Goal: Transaction & Acquisition: Book appointment/travel/reservation

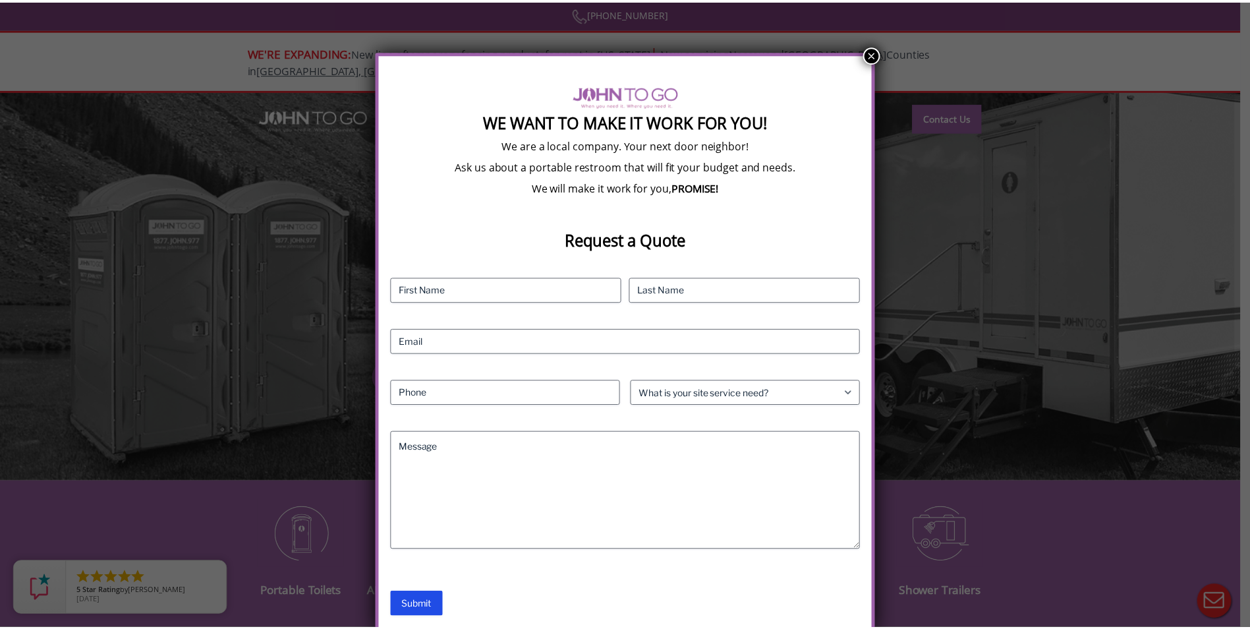
scroll to position [19, 0]
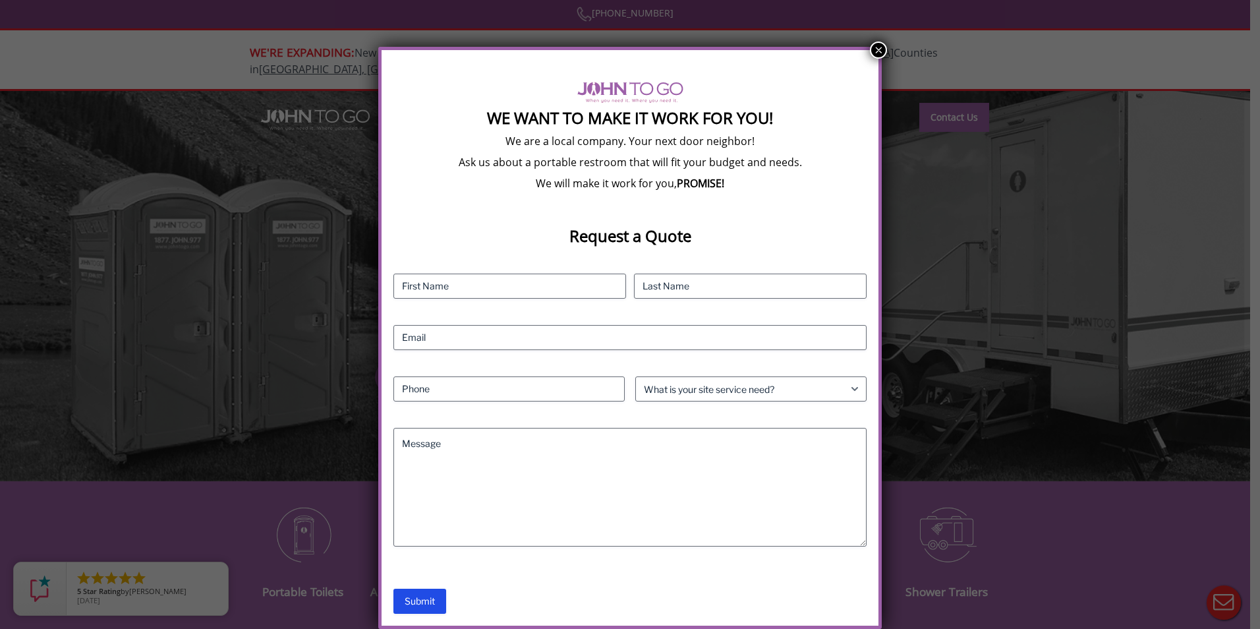
click at [876, 51] on button "×" at bounding box center [878, 50] width 17 height 17
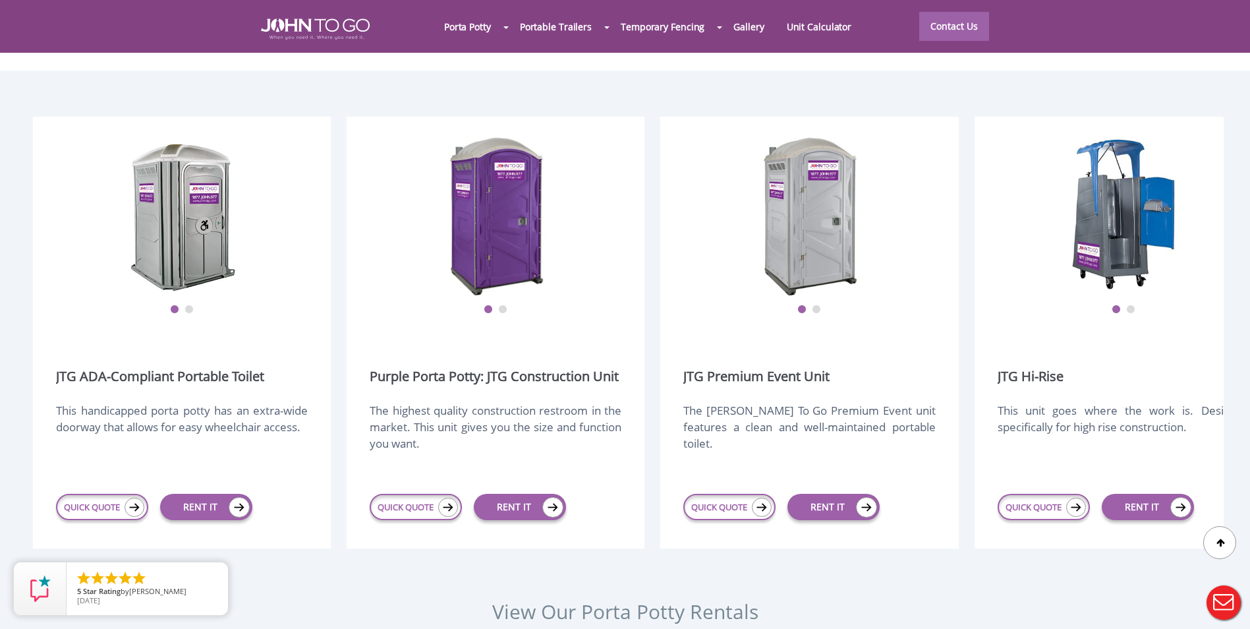
scroll to position [1648, 0]
click at [524, 494] on link "RENT IT" at bounding box center [520, 507] width 92 height 26
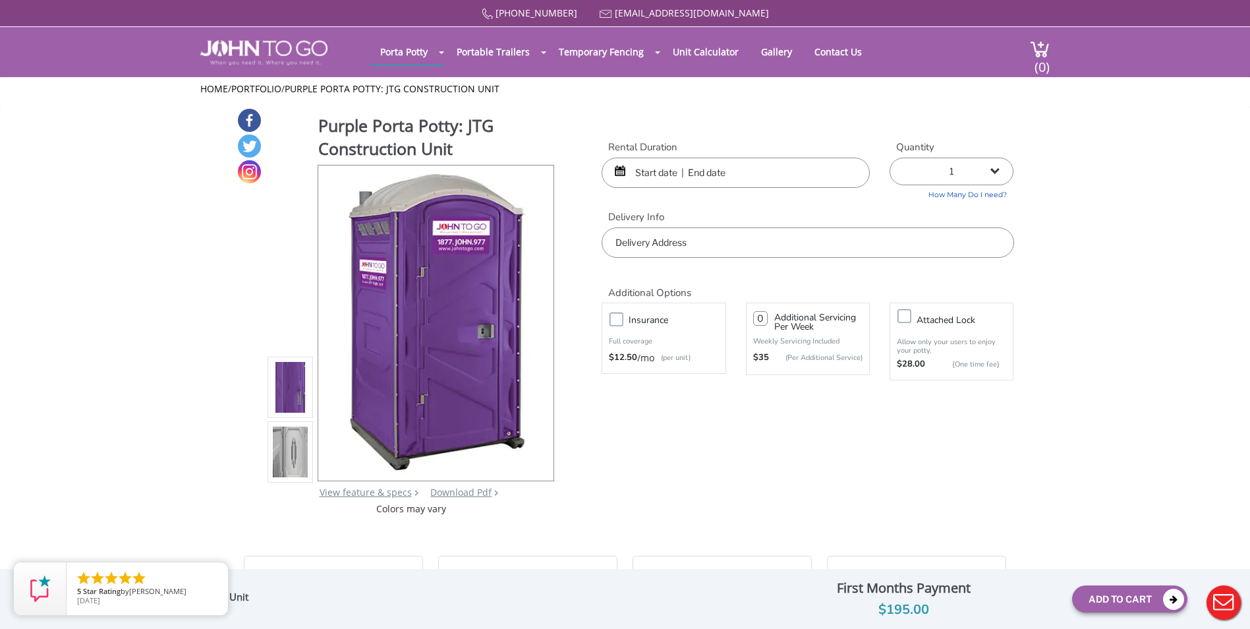
click at [669, 171] on input "text" at bounding box center [736, 173] width 268 height 30
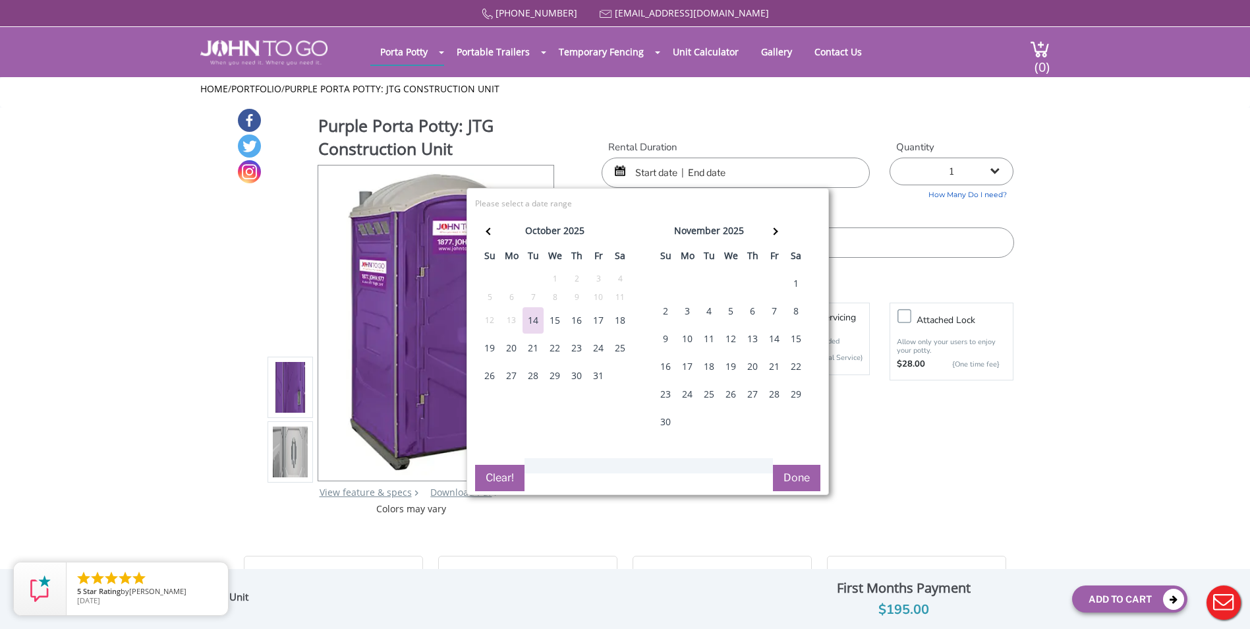
click at [512, 347] on div "20" at bounding box center [511, 348] width 21 height 26
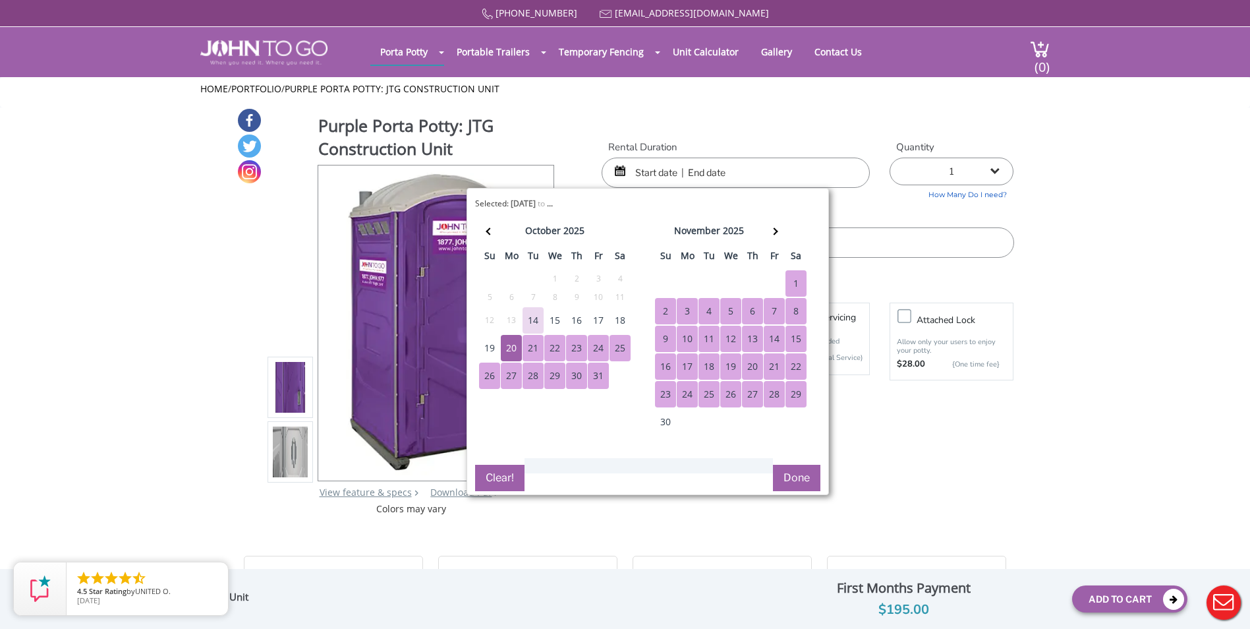
click at [796, 390] on div "29" at bounding box center [796, 394] width 21 height 26
type input "[DATE] to [DATE]"
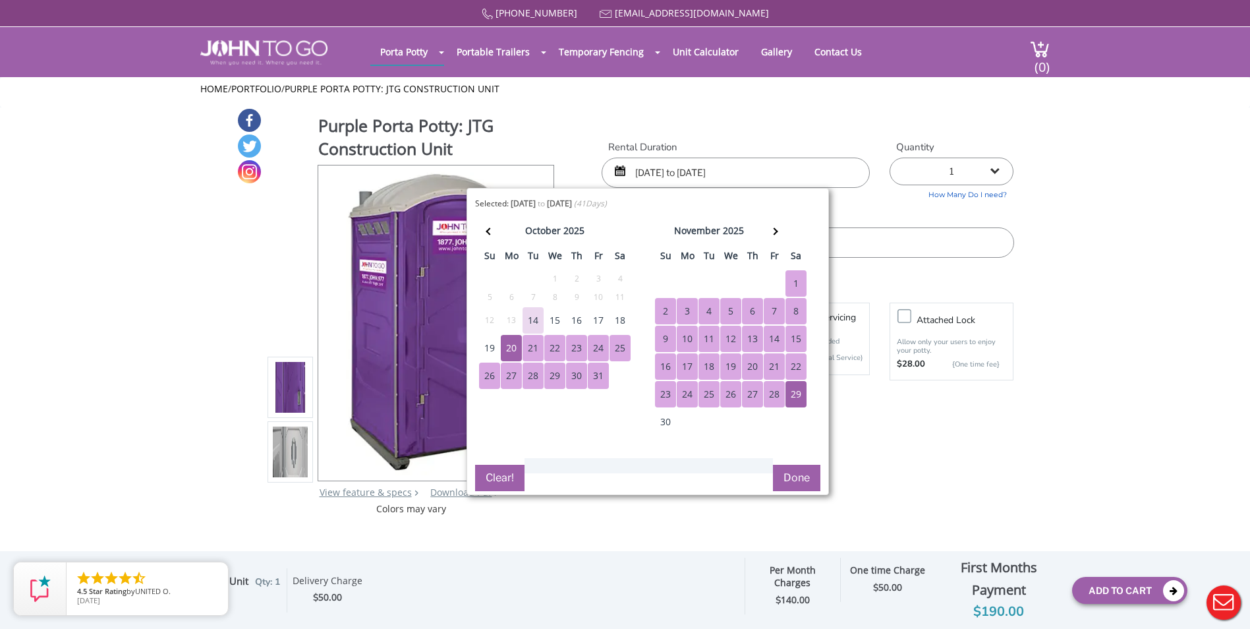
click at [797, 469] on button "Done" at bounding box center [796, 478] width 47 height 26
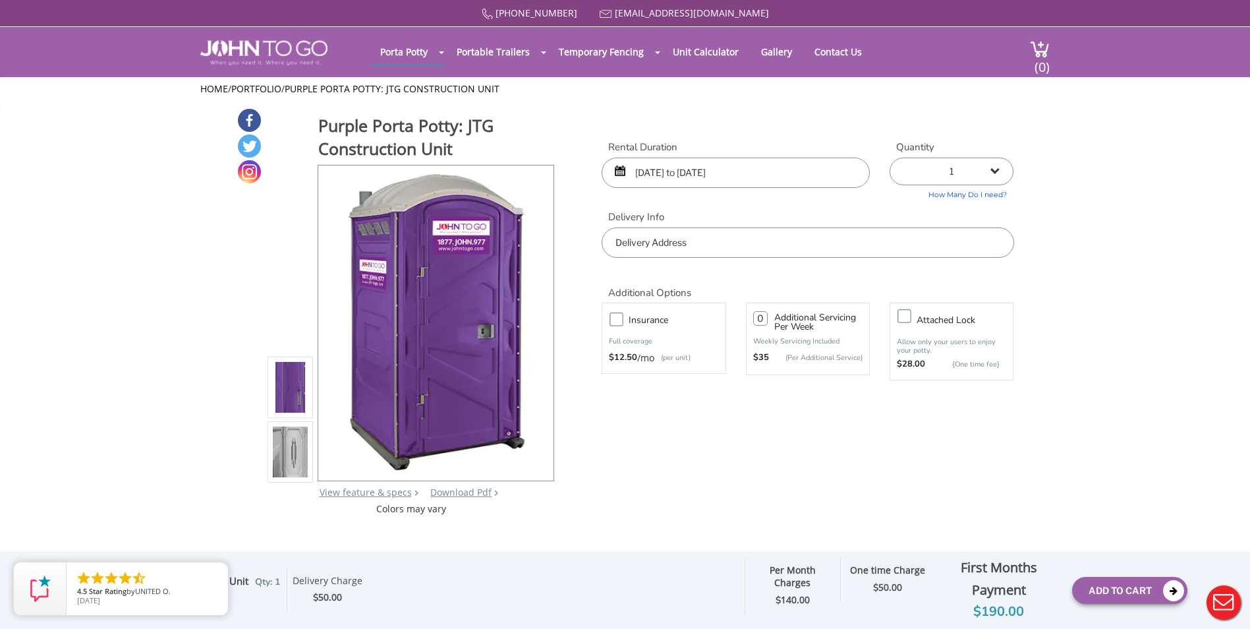
click at [679, 238] on input "text" at bounding box center [808, 242] width 412 height 30
click at [633, 239] on input "text" at bounding box center [808, 242] width 412 height 30
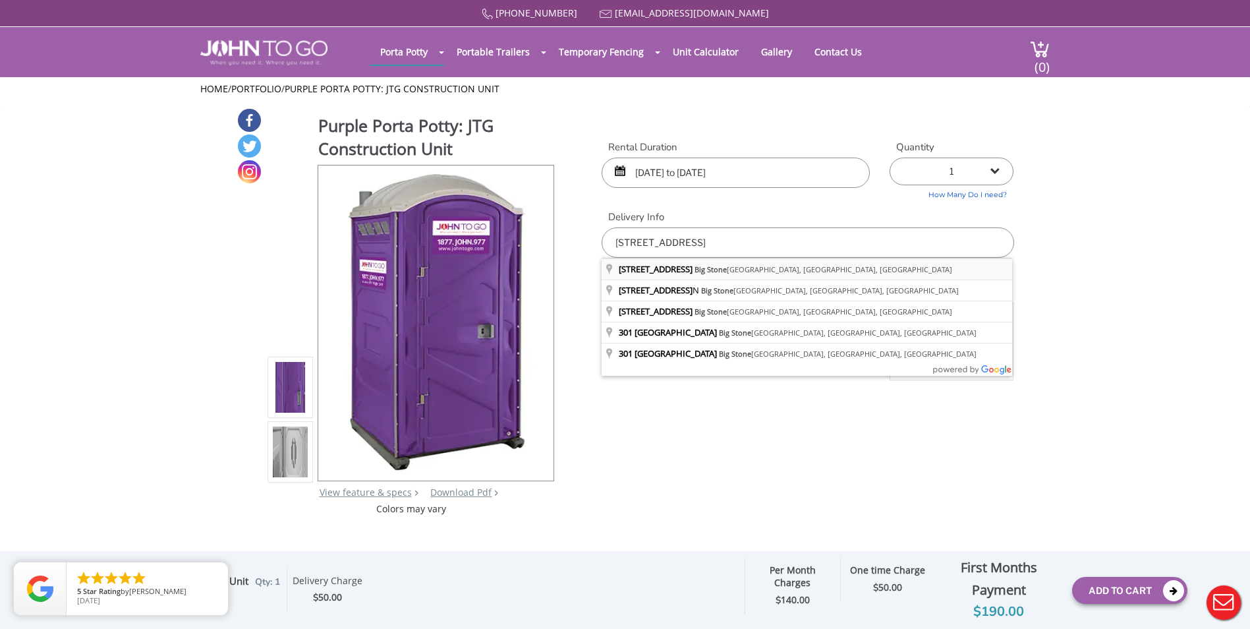
type input "[STREET_ADDRESS]"
